Goal: Check status: Check status

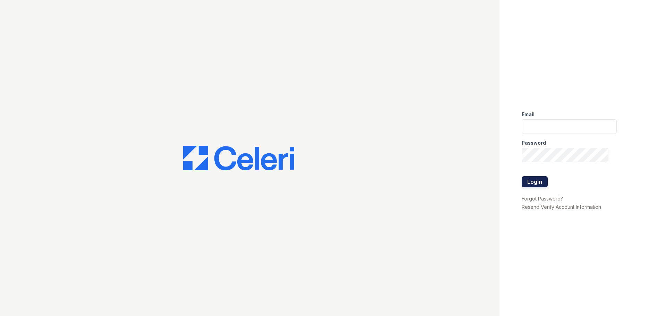
type input "abailey@trinity-pm.com"
click at [536, 181] on button "Login" at bounding box center [534, 181] width 26 height 11
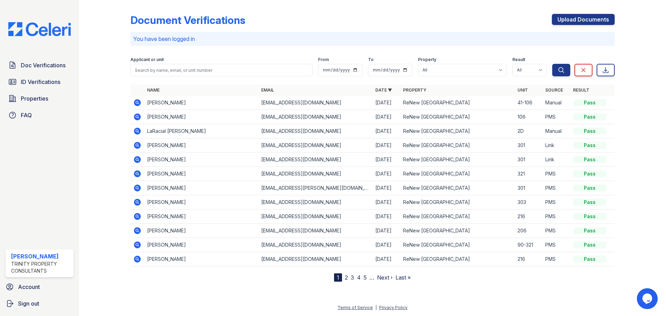
click at [52, 89] on div "Doc Verifications ID Verifications Properties FAQ" at bounding box center [39, 90] width 73 height 64
click at [45, 78] on span "ID Verifications" at bounding box center [41, 82] width 40 height 8
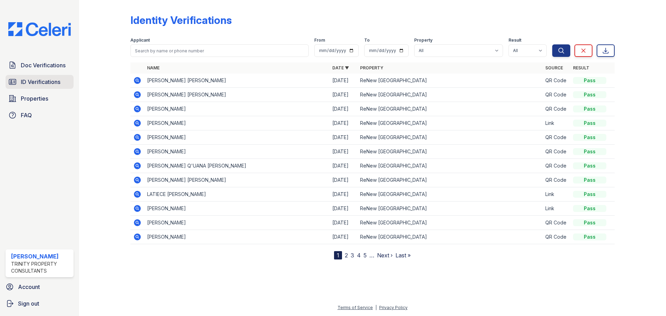
click at [40, 83] on span "ID Verifications" at bounding box center [41, 82] width 40 height 8
click at [39, 83] on span "ID Verifications" at bounding box center [41, 82] width 40 height 8
click at [37, 83] on span "ID Verifications" at bounding box center [41, 82] width 40 height 8
click at [345, 256] on link "2" at bounding box center [346, 255] width 3 height 7
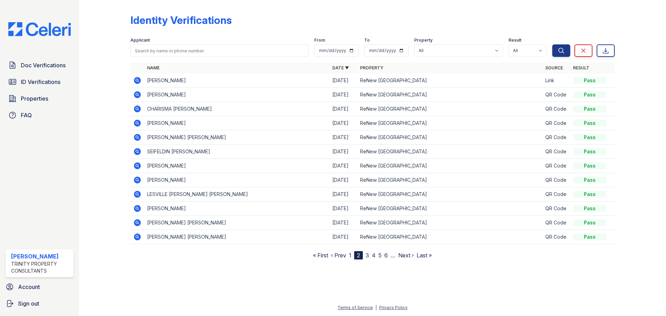
click at [348, 255] on nav "« First ‹ Prev 1 2 3 4 5 6 … Next › Last »" at bounding box center [372, 255] width 119 height 8
click at [350, 256] on link "1" at bounding box center [350, 255] width 2 height 7
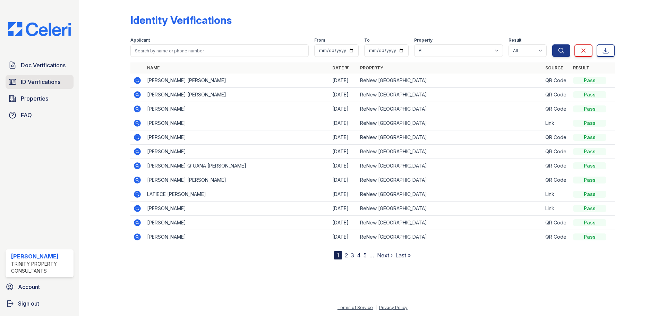
click at [35, 85] on span "ID Verifications" at bounding box center [41, 82] width 40 height 8
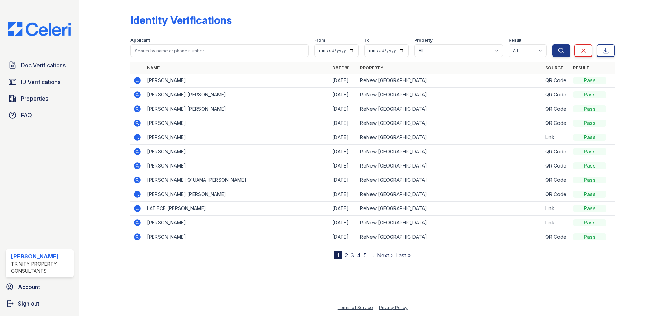
click at [132, 76] on td at bounding box center [137, 80] width 14 height 14
click at [137, 80] on icon at bounding box center [137, 80] width 2 height 2
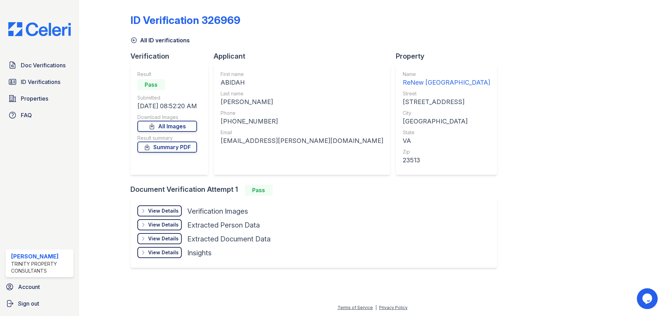
click at [165, 214] on div "View Details" at bounding box center [163, 210] width 31 height 7
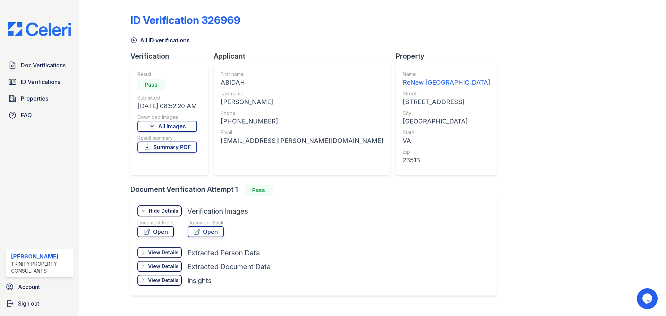
click at [153, 231] on link "Open" at bounding box center [155, 231] width 36 height 11
click at [38, 83] on span "ID Verifications" at bounding box center [41, 82] width 40 height 8
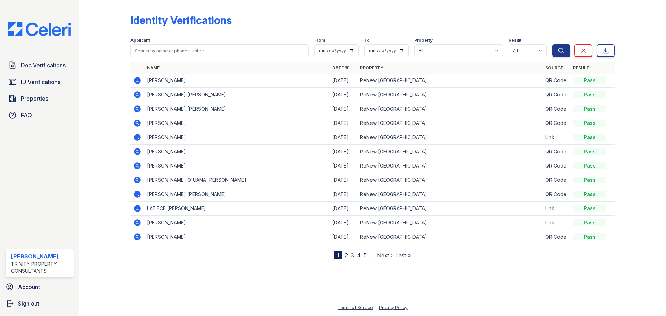
click at [38, 83] on span "ID Verifications" at bounding box center [41, 82] width 40 height 8
click at [34, 87] on link "ID Verifications" at bounding box center [40, 82] width 68 height 14
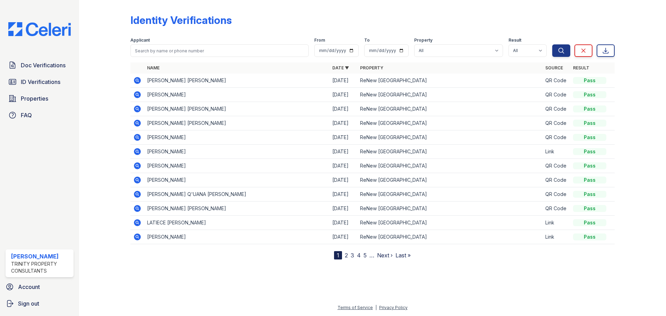
click at [366, 11] on div "Identity Verifications Filter Applicant From To Property All ReNew [GEOGRAPHIC_…" at bounding box center [372, 131] width 484 height 257
